Goal: Task Accomplishment & Management: Complete application form

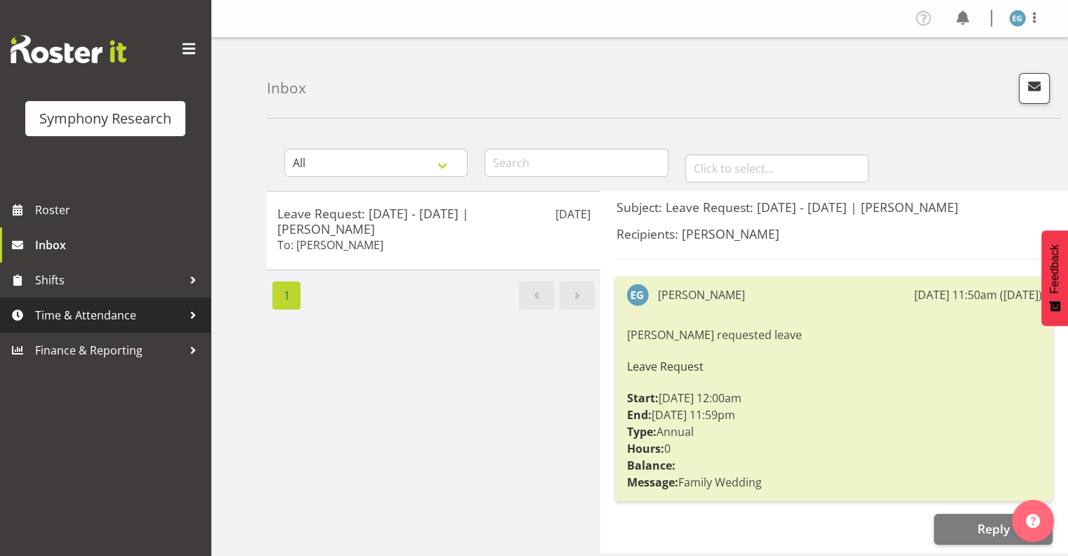
click at [94, 315] on span "Time & Attendance" at bounding box center [108, 315] width 147 height 21
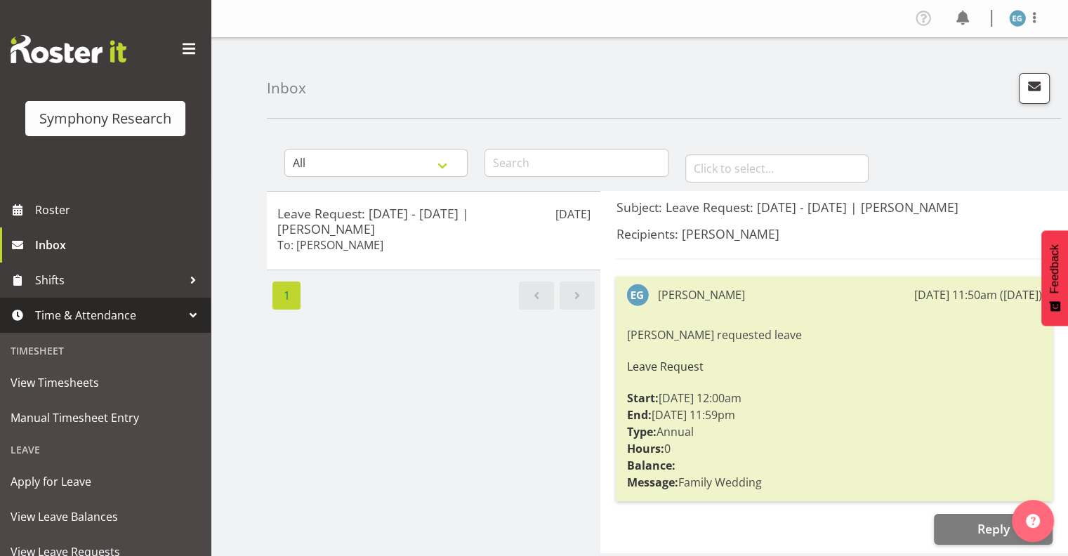
click at [94, 315] on span "Time & Attendance" at bounding box center [108, 315] width 147 height 21
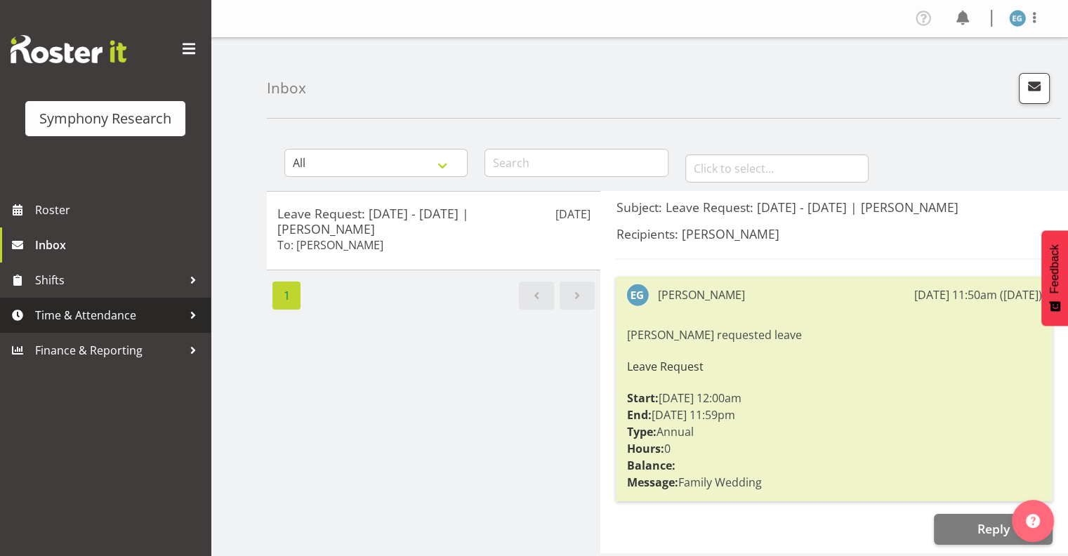
click at [110, 310] on span "Time & Attendance" at bounding box center [108, 315] width 147 height 21
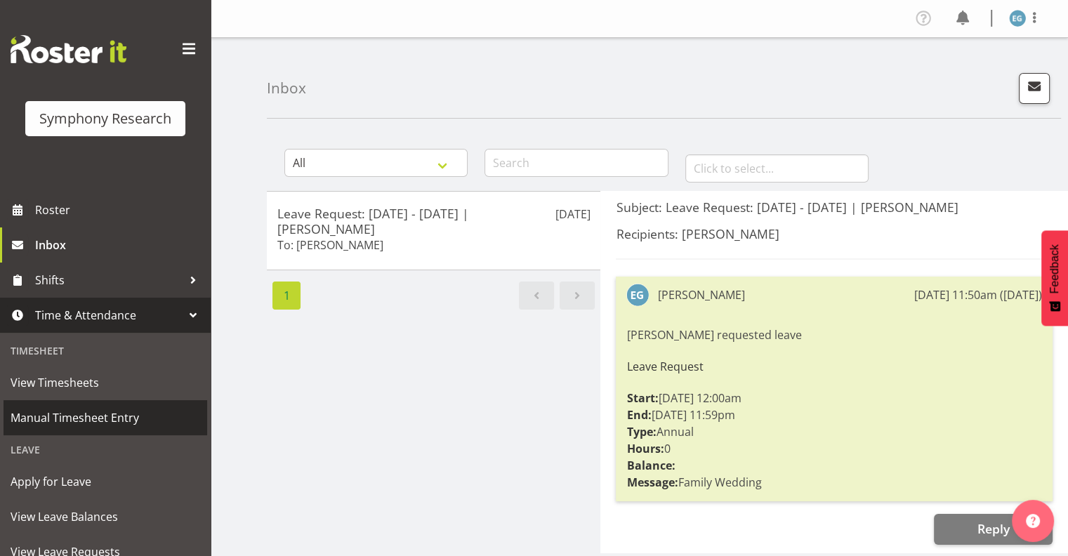
click at [110, 416] on span "Manual Timesheet Entry" at bounding box center [106, 417] width 190 height 21
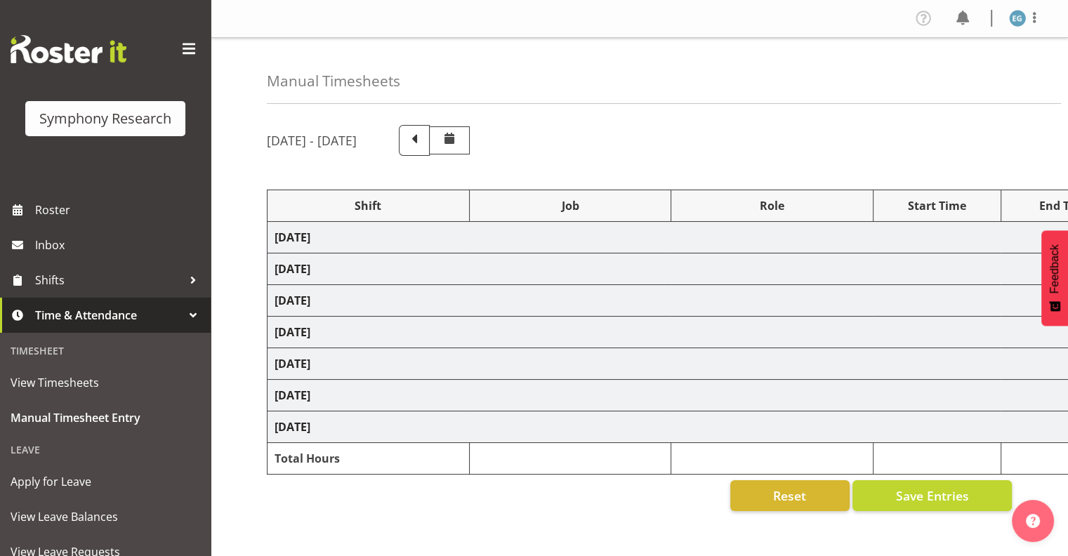
select select "26078"
select select "10587"
select select "26078"
select select "10587"
select select "26078"
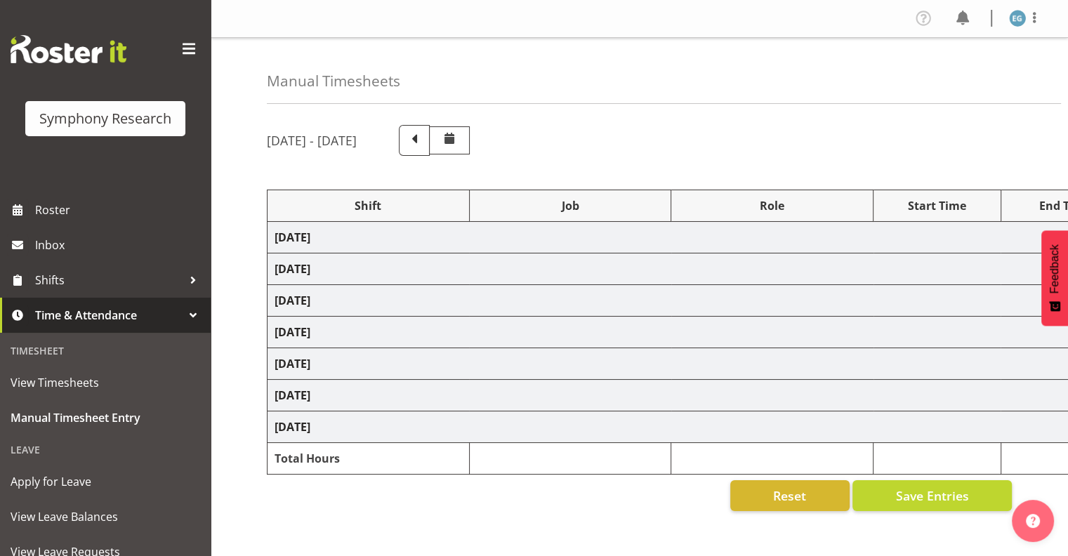
select select "10587"
select select "26078"
select select "10587"
select select "48116"
select select "10242"
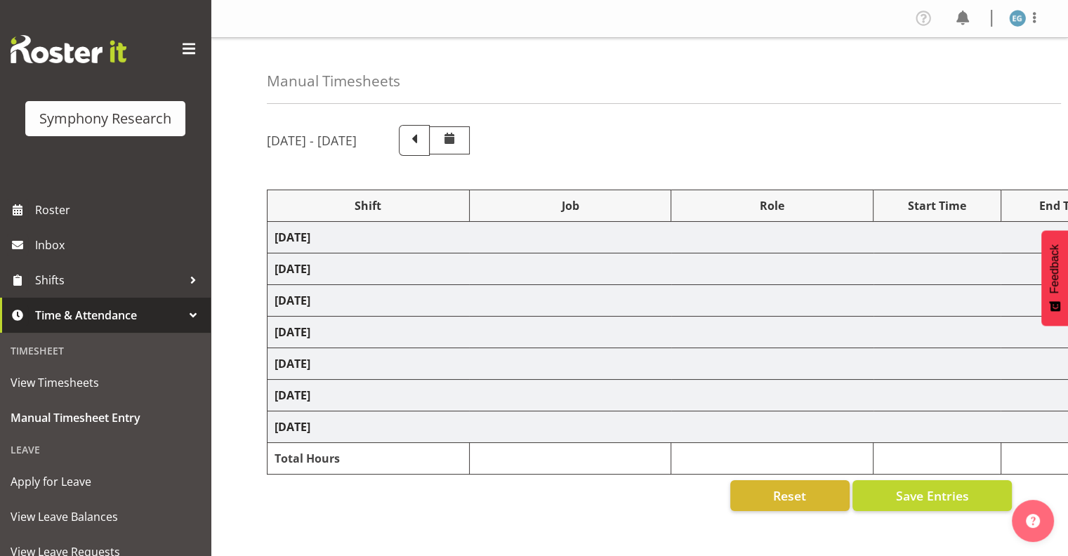
select select "26078"
select select "10587"
select select "26078"
select select "10587"
select select "48116"
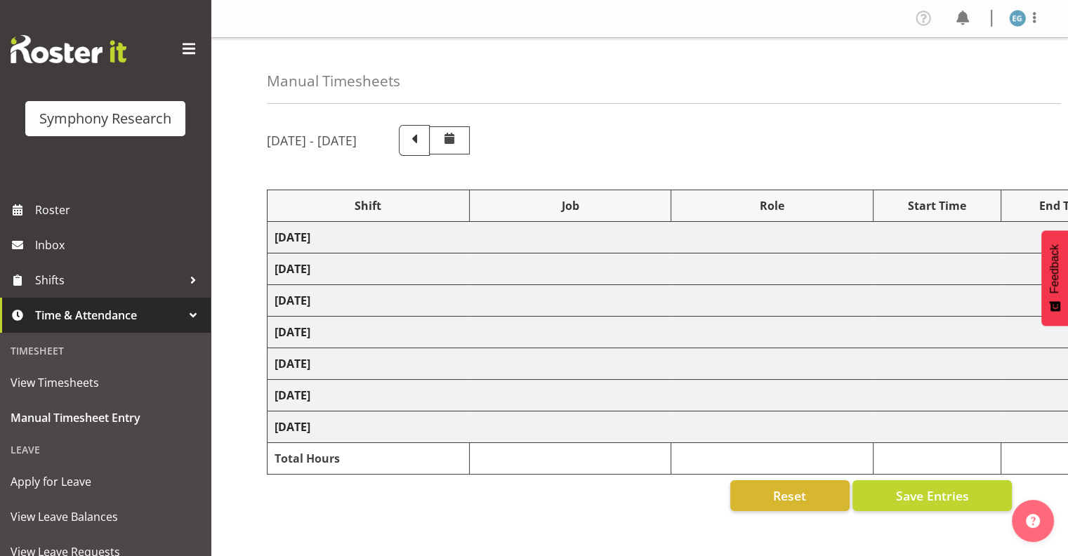
select select "10242"
select select "26078"
select select "10587"
select select "26078"
select select "10242"
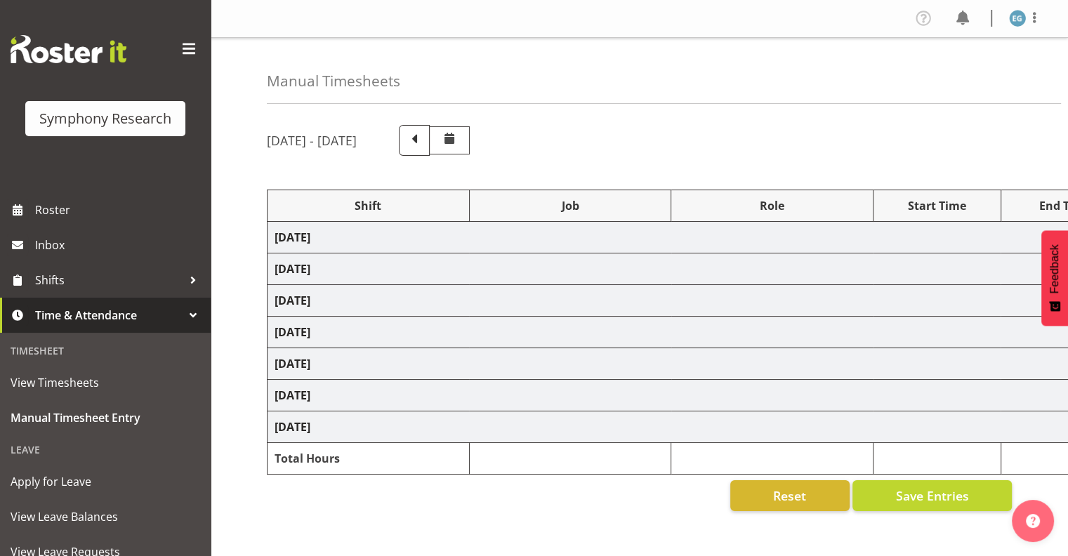
select select "26078"
select select "10587"
select select "26078"
select select "10242"
select select "26078"
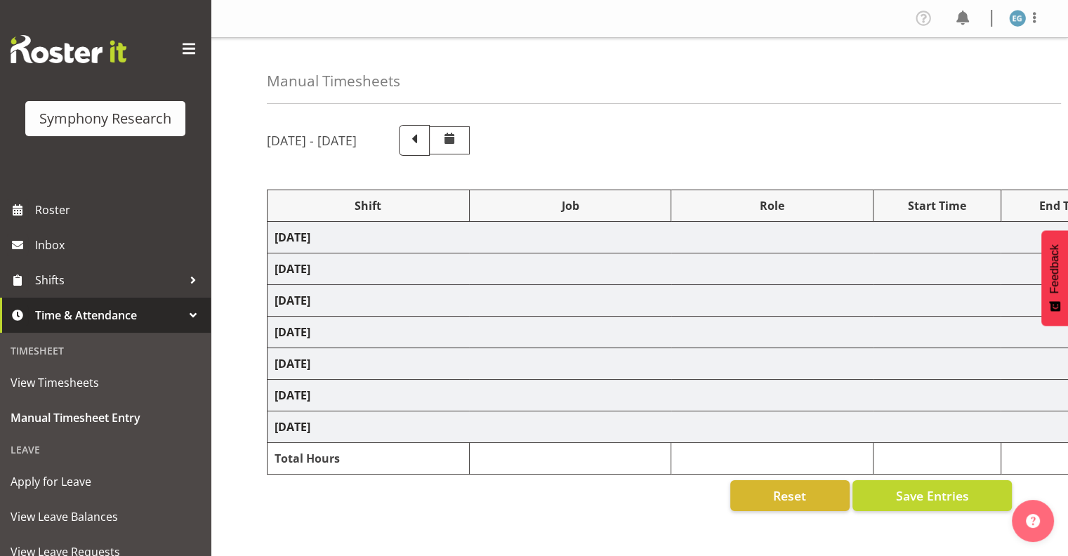
select select "10587"
select select "26078"
select select "10587"
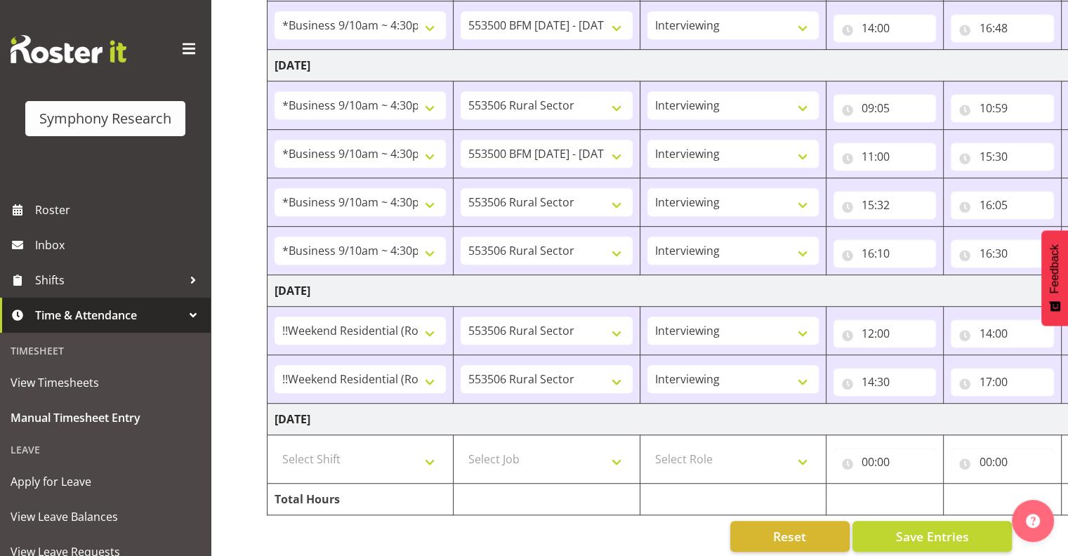
scroll to position [796, 0]
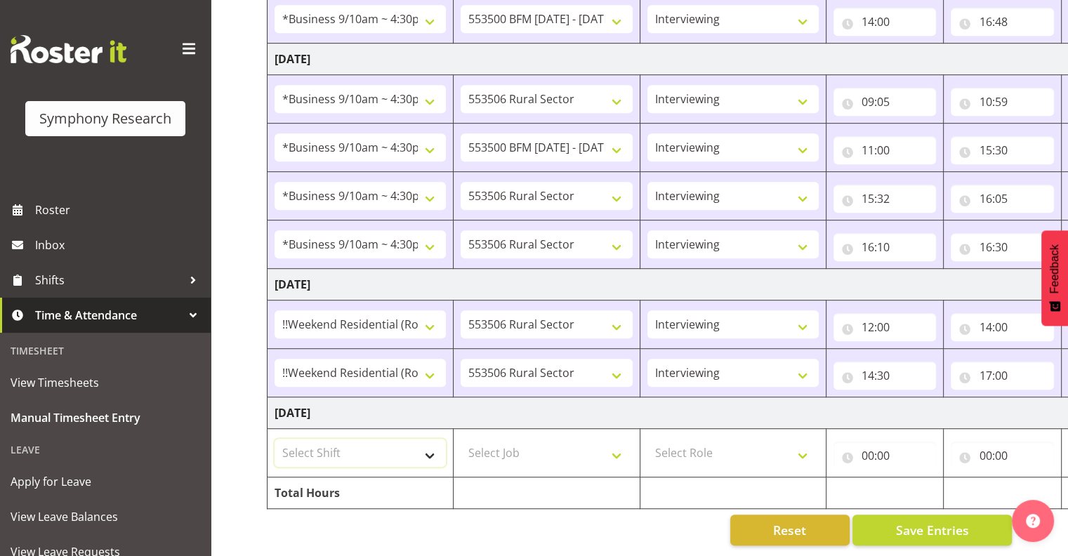
click at [430, 442] on select "Select Shift !!Weekend Residential (Roster IT Shift Label) *Business 9/10am ~ 4…" at bounding box center [360, 453] width 171 height 28
select select "17154"
click at [275, 439] on select "Select Shift !!Weekend Residential (Roster IT Shift Label) *Business 9/10am ~ 4…" at bounding box center [360, 453] width 171 height 28
click at [615, 443] on select "Select Job 550060 IF Admin 553492 World Poll Aus Wave 2 Main 2025 553493 World …" at bounding box center [546, 453] width 171 height 28
select select "10587"
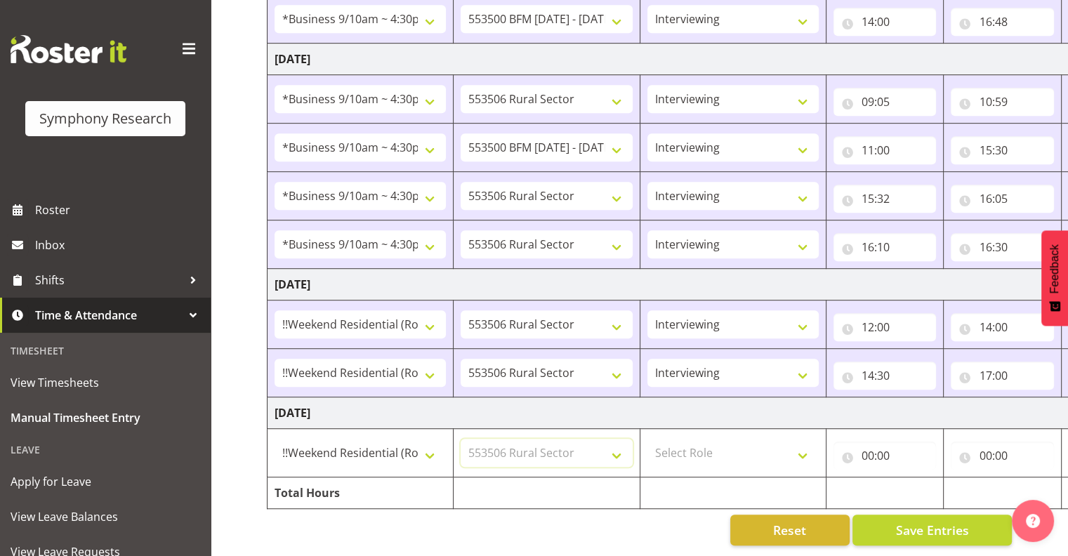
click at [461, 439] on select "Select Job 550060 IF Admin 553492 World Poll Aus Wave 2 Main 2025 553493 World …" at bounding box center [546, 453] width 171 height 28
click at [803, 442] on select "Select Role Interviewing Briefing" at bounding box center [732, 453] width 171 height 28
select select "47"
click at [647, 439] on select "Select Role Interviewing Briefing" at bounding box center [732, 453] width 171 height 28
click at [883, 443] on input "00:00" at bounding box center [884, 456] width 103 height 28
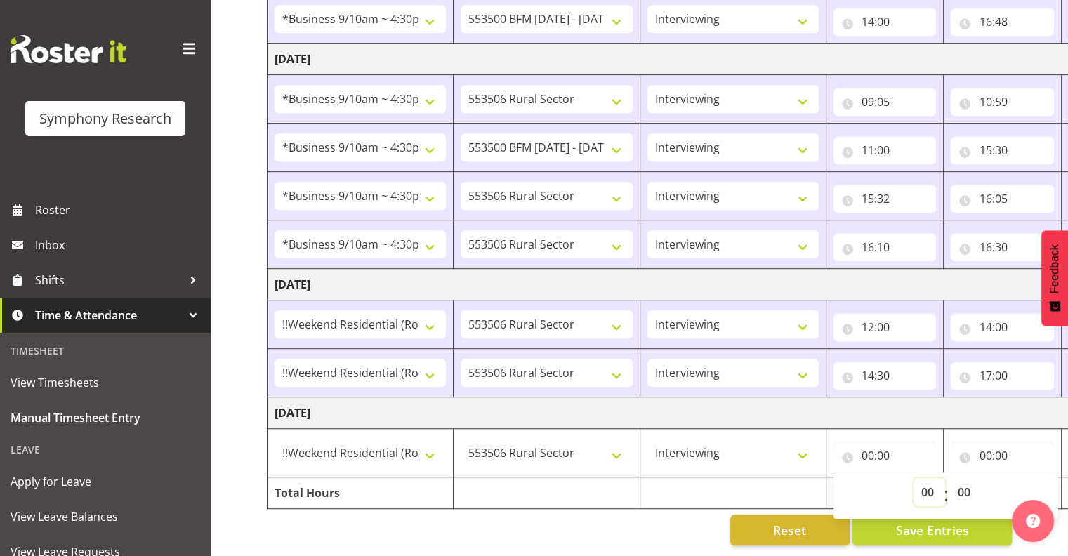
click at [926, 478] on select "00 01 02 03 04 05 06 07 08 09 10 11 12 13 14 15 16 17 18 19 20 21 22 23" at bounding box center [929, 492] width 32 height 28
select select "12"
click at [913, 478] on select "00 01 02 03 04 05 06 07 08 09 10 11 12 13 14 15 16 17 18 19 20 21 22 23" at bounding box center [929, 492] width 32 height 28
type input "12:00"
click at [997, 442] on input "00:00" at bounding box center [1002, 456] width 103 height 28
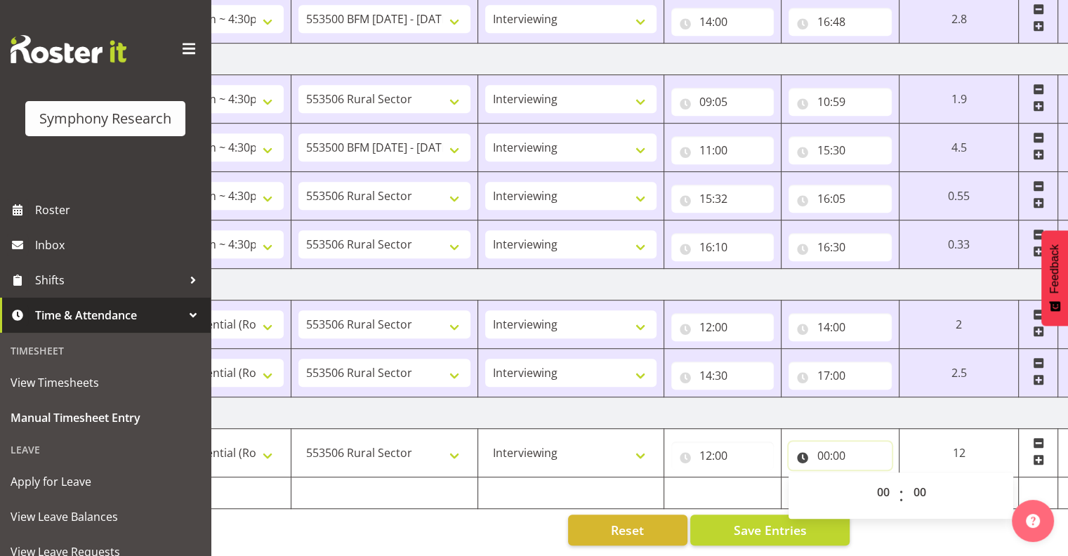
scroll to position [0, 182]
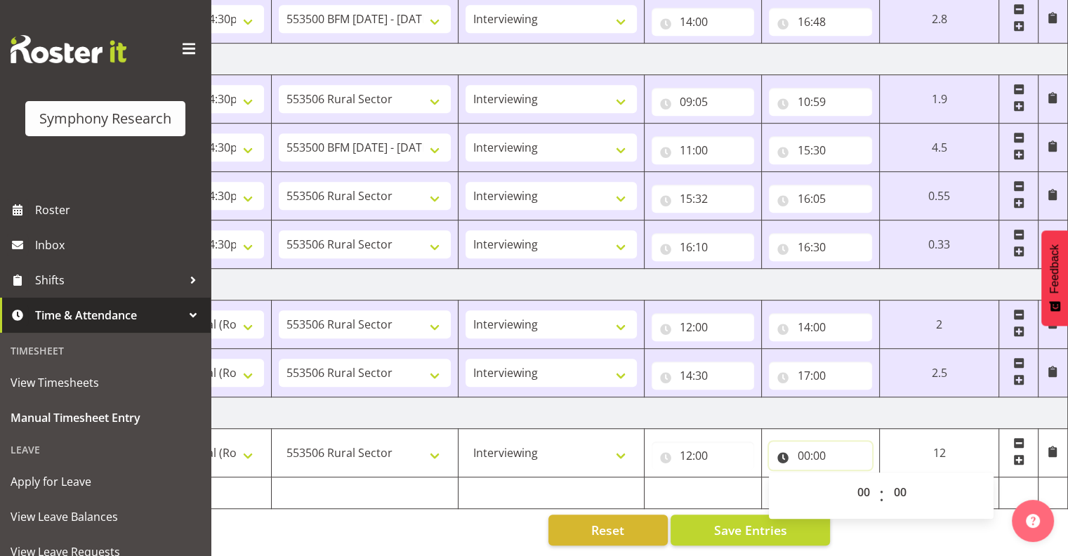
click at [813, 442] on input "00:00" at bounding box center [820, 456] width 103 height 28
click at [819, 444] on input "00:00" at bounding box center [820, 456] width 103 height 28
click at [860, 478] on select "00 01 02 03 04 05 06 07 08 09 10 11 12 13 14 15 16 17 18 19 20 21 22 23" at bounding box center [865, 492] width 32 height 28
click at [813, 442] on input "00:00" at bounding box center [820, 456] width 103 height 28
click at [810, 442] on input "00:00" at bounding box center [820, 456] width 103 height 28
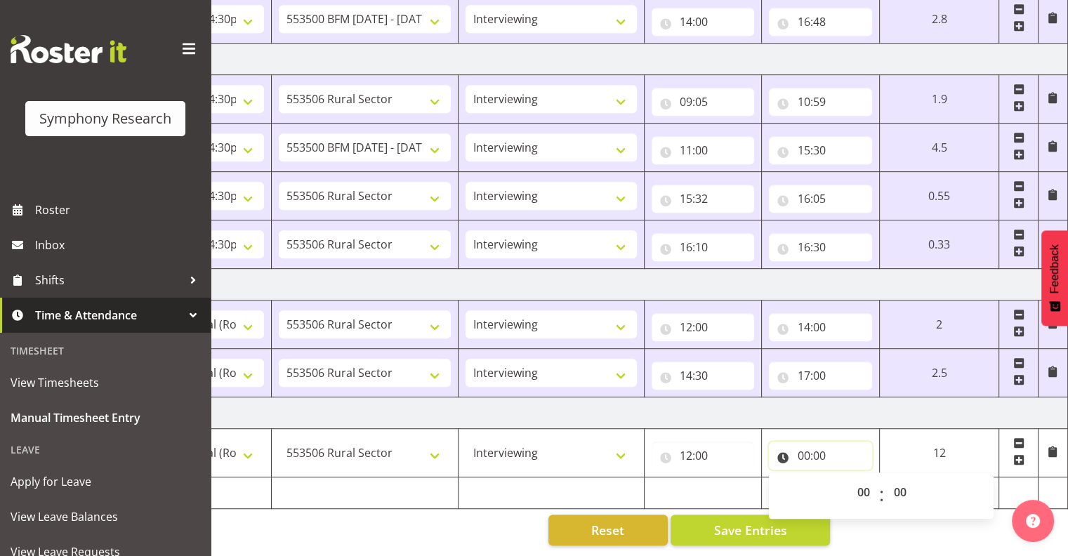
click at [803, 442] on input "00:00" at bounding box center [820, 456] width 103 height 28
click at [820, 442] on input "00:00" at bounding box center [820, 456] width 103 height 28
click at [862, 480] on select "00 01 02 03 04 05 06 07 08 09 10 11 12 13 14 15 16 17 18 19 20 21 22 23" at bounding box center [865, 492] width 32 height 28
select select "15"
click at [849, 478] on select "00 01 02 03 04 05 06 07 08 09 10 11 12 13 14 15 16 17 18 19 20 21 22 23" at bounding box center [865, 492] width 32 height 28
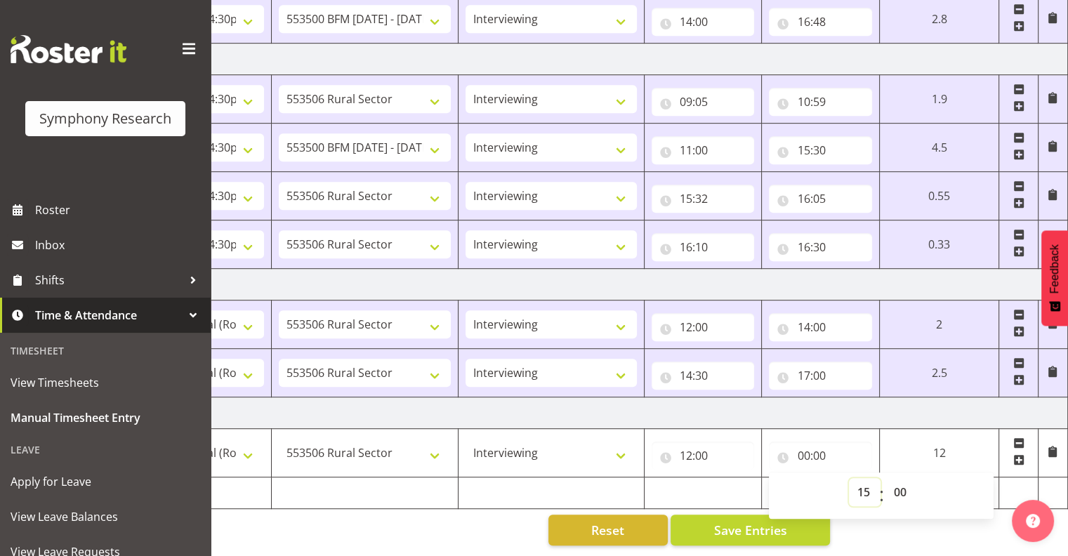
type input "15:00"
click at [898, 478] on select "00 01 02 03 04 05 06 07 08 09 10 11 12 13 14 15 16 17 18 19 20 21 22 23 24 25 2…" at bounding box center [901, 492] width 32 height 28
select select "30"
click at [885, 478] on select "00 01 02 03 04 05 06 07 08 09 10 11 12 13 14 15 16 17 18 19 20 21 22 23 24 25 2…" at bounding box center [901, 492] width 32 height 28
type input "15:30"
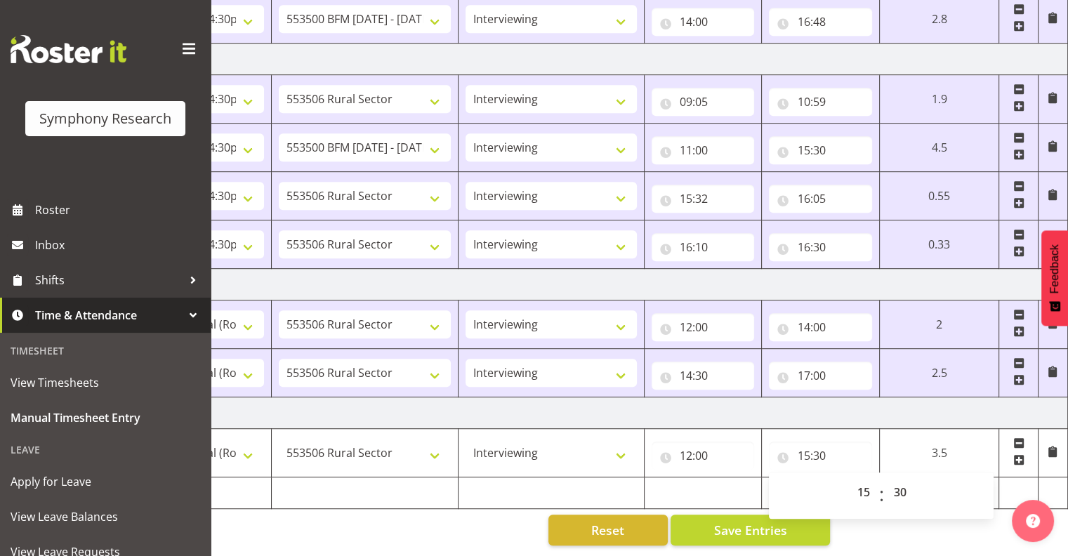
click at [1015, 454] on span at bounding box center [1018, 459] width 11 height 11
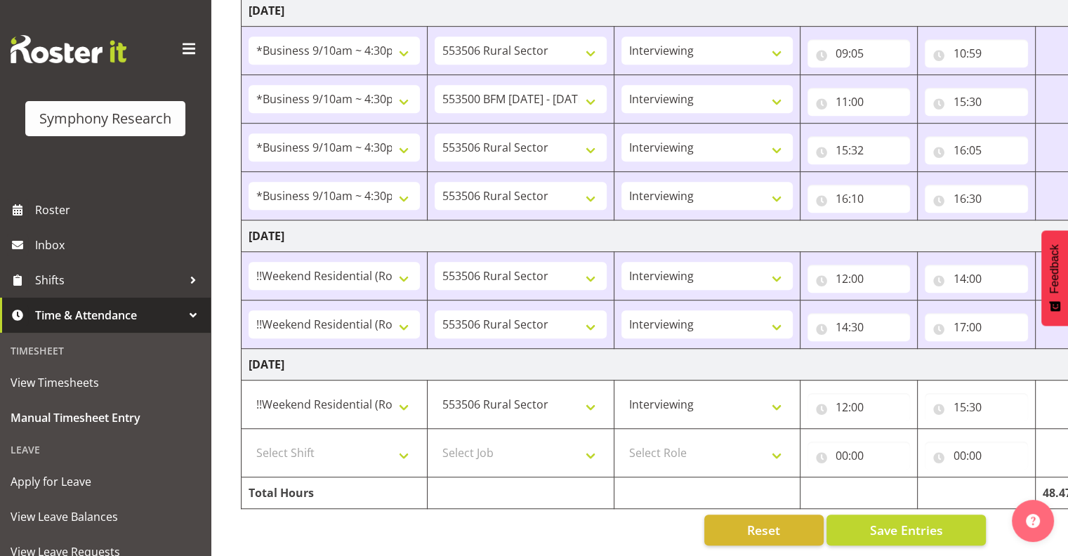
scroll to position [0, 0]
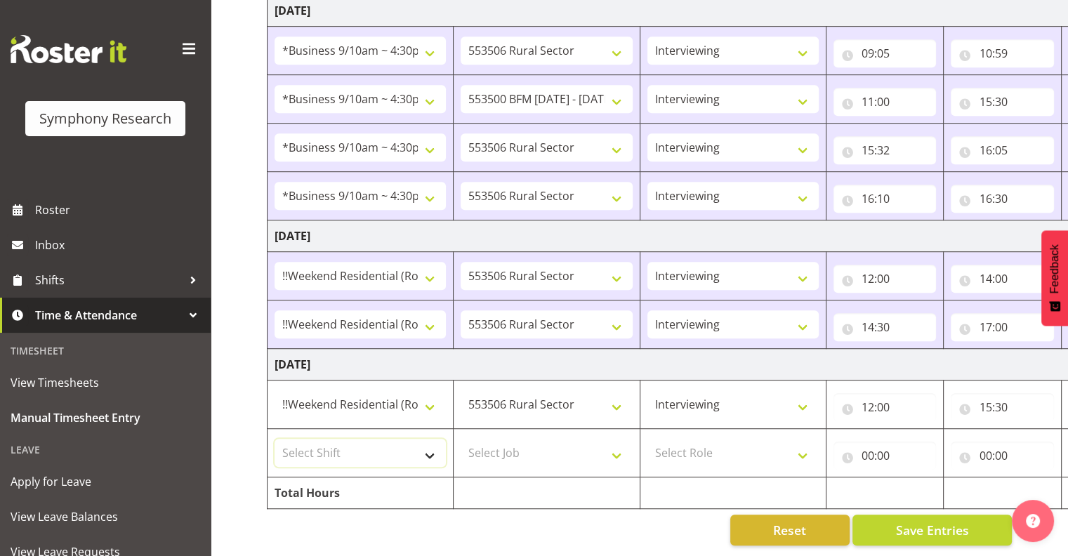
click at [427, 440] on select "Select Shift !!Weekend Residential (Roster IT Shift Label) *Business 9/10am ~ 4…" at bounding box center [360, 453] width 171 height 28
click at [430, 443] on select "Select Shift !!Weekend Residential (Roster IT Shift Label) *Business 9/10am ~ 4…" at bounding box center [360, 453] width 171 height 28
select select "17154"
click at [275, 439] on select "Select Shift !!Weekend Residential (Roster IT Shift Label) *Business 9/10am ~ 4…" at bounding box center [360, 453] width 171 height 28
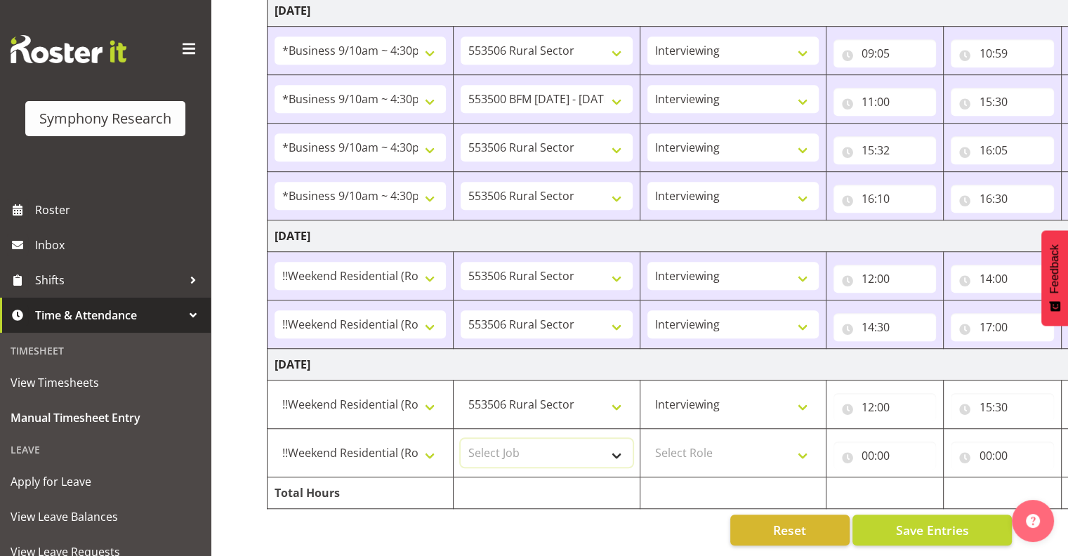
click at [616, 442] on select "Select Job 550060 IF Admin 553492 World Poll Aus Wave 2 Main 2025 553493 World …" at bounding box center [546, 453] width 171 height 28
select select "10587"
click at [461, 439] on select "Select Job 550060 IF Admin 553492 World Poll Aus Wave 2 Main 2025 553493 World …" at bounding box center [546, 453] width 171 height 28
click at [801, 439] on select "Select Role Interviewing Briefing" at bounding box center [732, 453] width 171 height 28
select select "47"
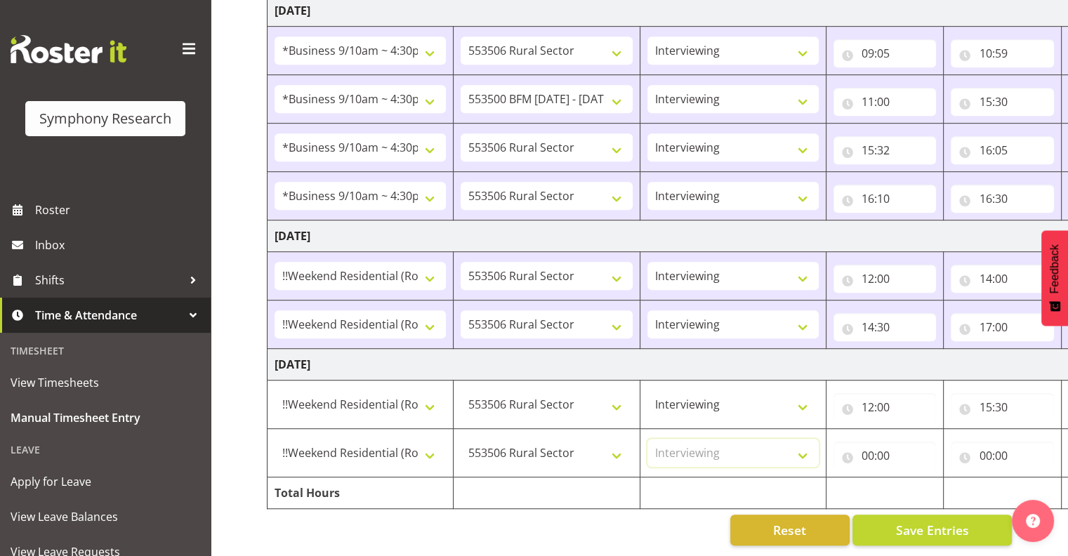
click at [647, 439] on select "Select Role Interviewing Briefing" at bounding box center [732, 453] width 171 height 28
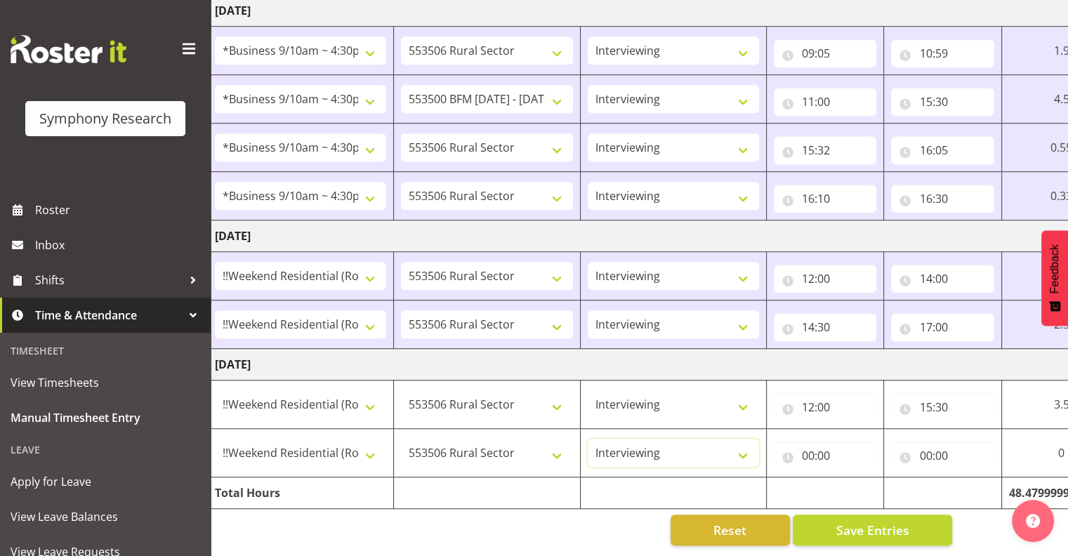
scroll to position [0, 182]
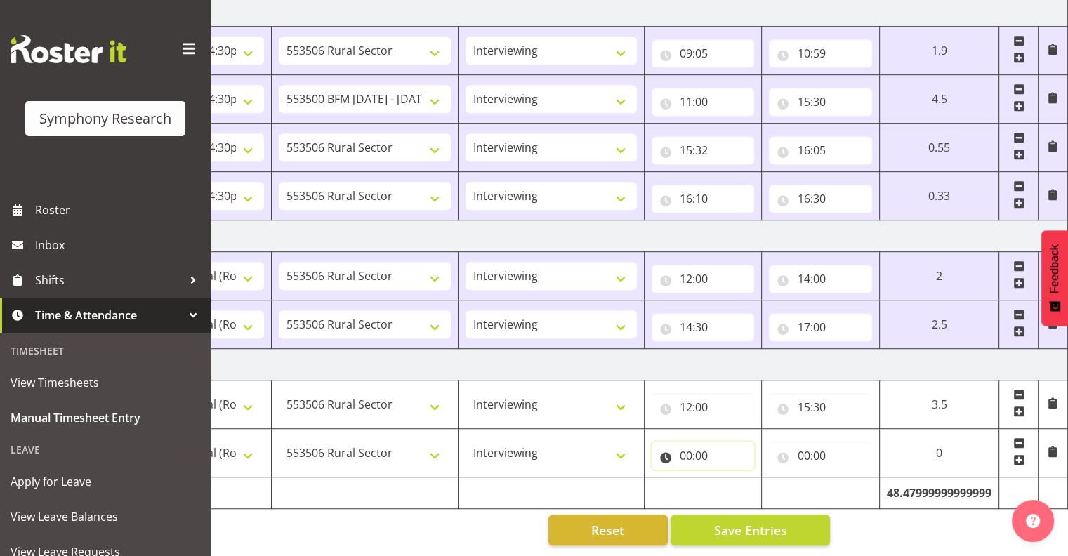
click at [694, 442] on input "00:00" at bounding box center [703, 456] width 103 height 28
click at [692, 442] on input "00:00" at bounding box center [703, 456] width 103 height 28
click at [685, 442] on input "00:00" at bounding box center [703, 456] width 103 height 28
click at [745, 478] on select "00 01 02 03 04 05 06 07 08 09 10 11 12 13 14 15 16 17 18 19 20 21 22 23" at bounding box center [748, 492] width 32 height 28
select select "16"
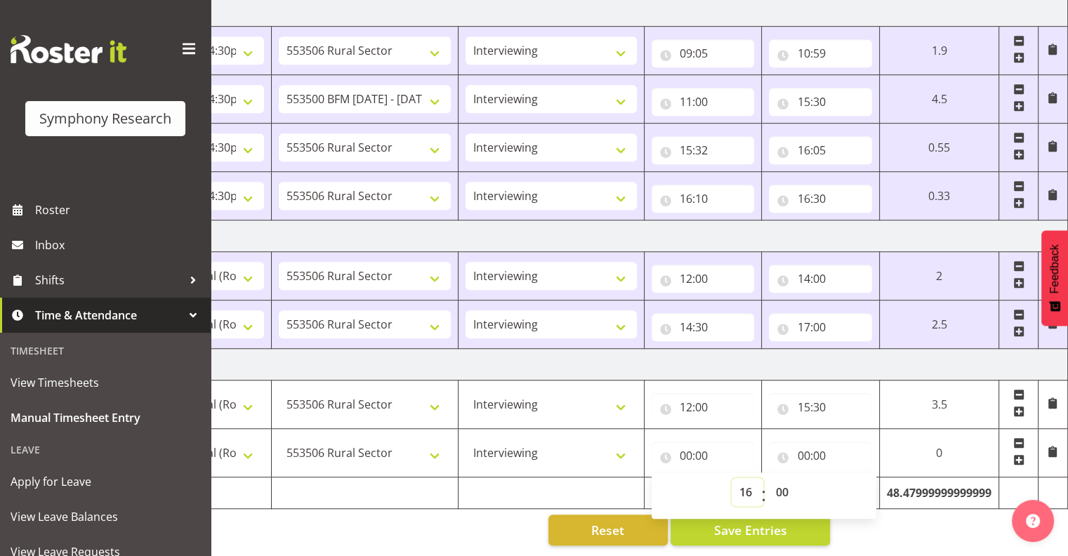
click at [732, 478] on select "00 01 02 03 04 05 06 07 08 09 10 11 12 13 14 15 16 17 18 19 20 21 22 23" at bounding box center [748, 492] width 32 height 28
type input "16:00"
click at [816, 442] on input "00:00" at bounding box center [820, 456] width 103 height 28
click at [862, 478] on select "00 01 02 03 04 05 06 07 08 09 10 11 12 13 14 15 16 17 18 19 20 21 22 23" at bounding box center [865, 492] width 32 height 28
select select "17"
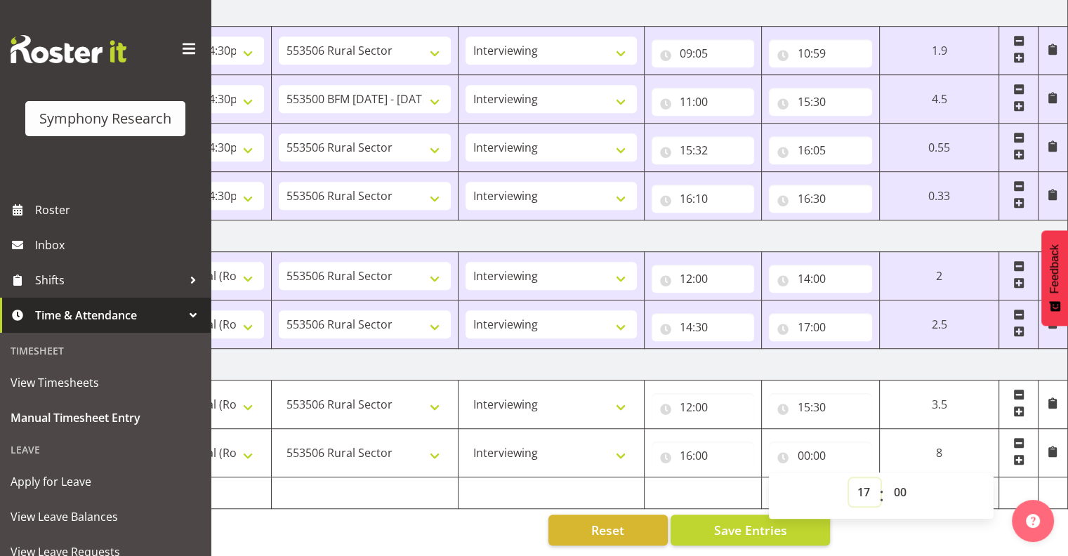
click at [849, 478] on select "00 01 02 03 04 05 06 07 08 09 10 11 12 13 14 15 16 17 18 19 20 21 22 23" at bounding box center [865, 492] width 32 height 28
type input "17:00"
click at [897, 480] on select "00 01 02 03 04 05 06 07 08 09 10 11 12 13 14 15 16 17 18 19 20 21 22 23 24 25 2…" at bounding box center [901, 492] width 32 height 28
select select "30"
click at [885, 478] on select "00 01 02 03 04 05 06 07 08 09 10 11 12 13 14 15 16 17 18 19 20 21 22 23 24 25 2…" at bounding box center [901, 492] width 32 height 28
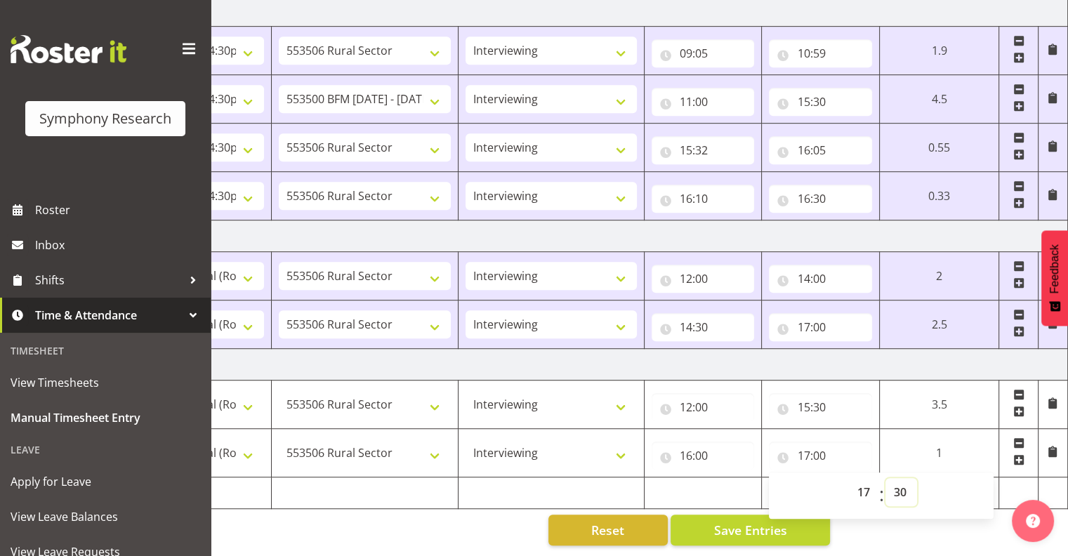
type input "17:30"
click at [751, 521] on span "Save Entries" at bounding box center [749, 530] width 73 height 18
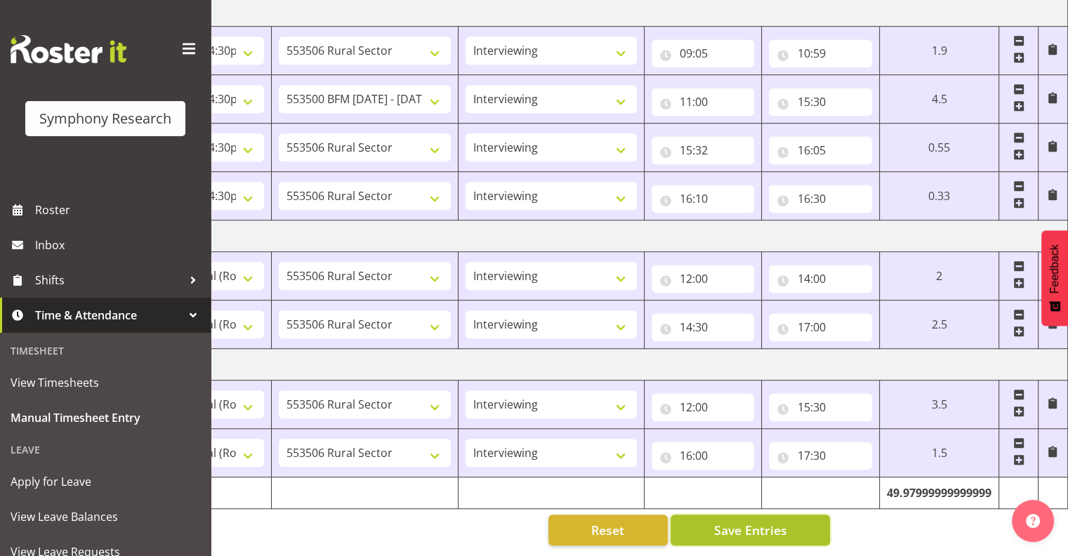
drag, startPoint x: 736, startPoint y: 520, endPoint x: 758, endPoint y: 517, distance: 22.6
click at [736, 521] on span "Save Entries" at bounding box center [749, 530] width 73 height 18
click at [751, 521] on span "Save Entries" at bounding box center [749, 530] width 73 height 18
